Goal: Find specific page/section: Find specific page/section

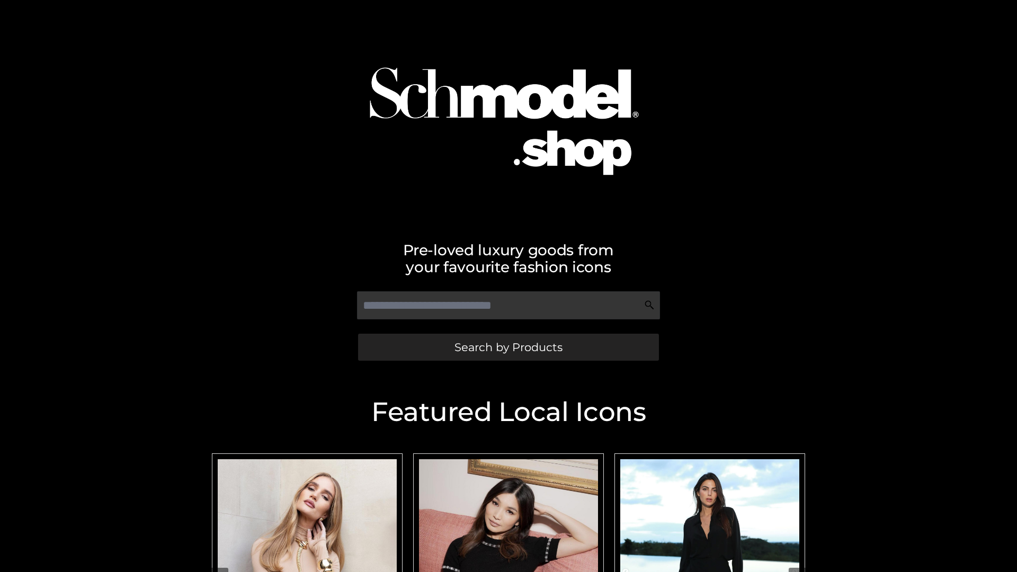
click at [508, 347] on span "Search by Products" at bounding box center [509, 347] width 108 height 11
